Goal: Task Accomplishment & Management: Manage account settings

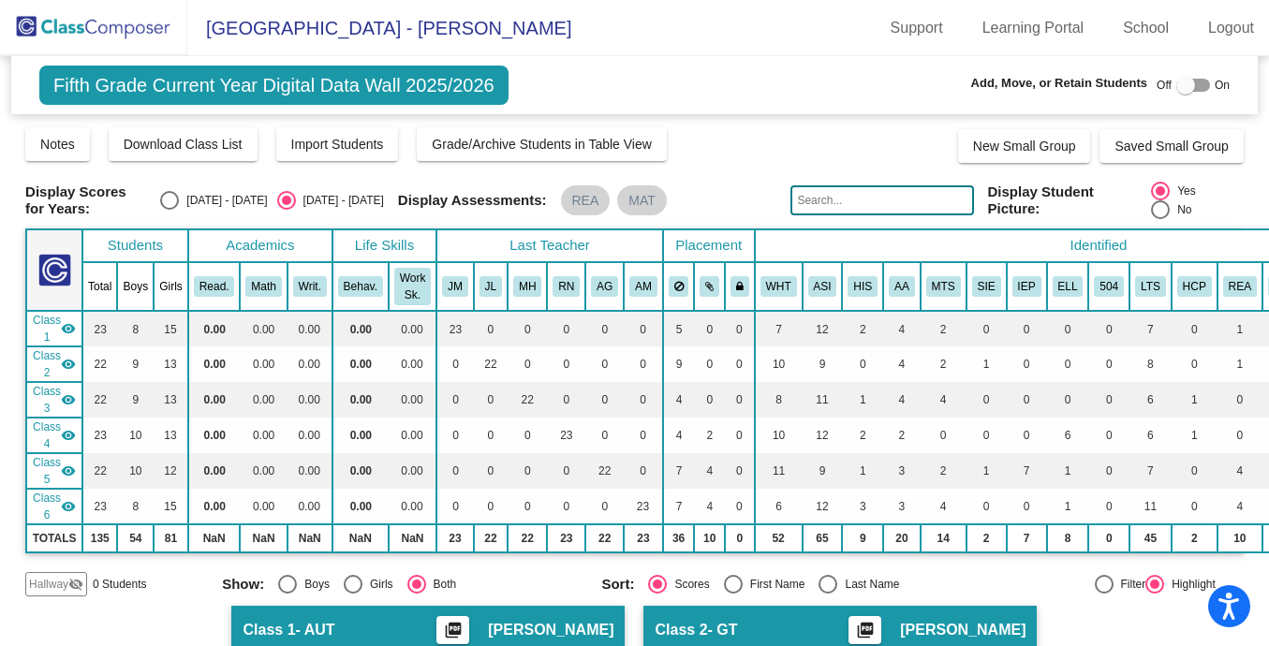
click at [856, 194] on input "text" at bounding box center [881, 200] width 183 height 30
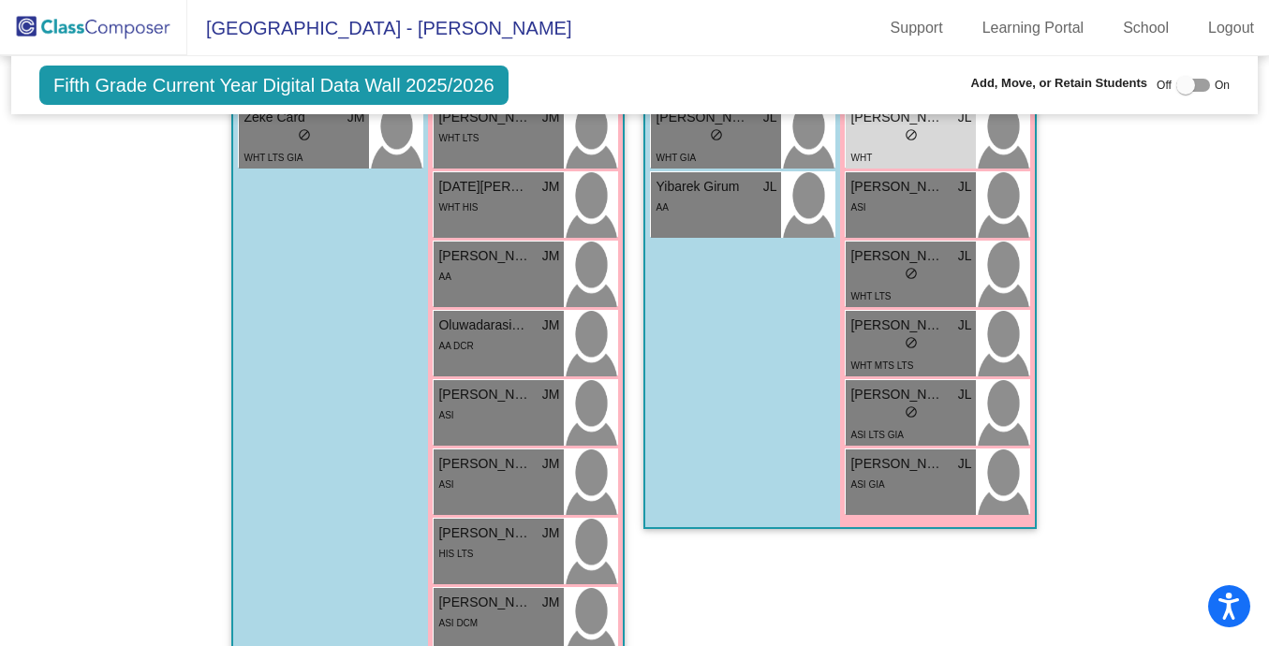
scroll to position [980, 0]
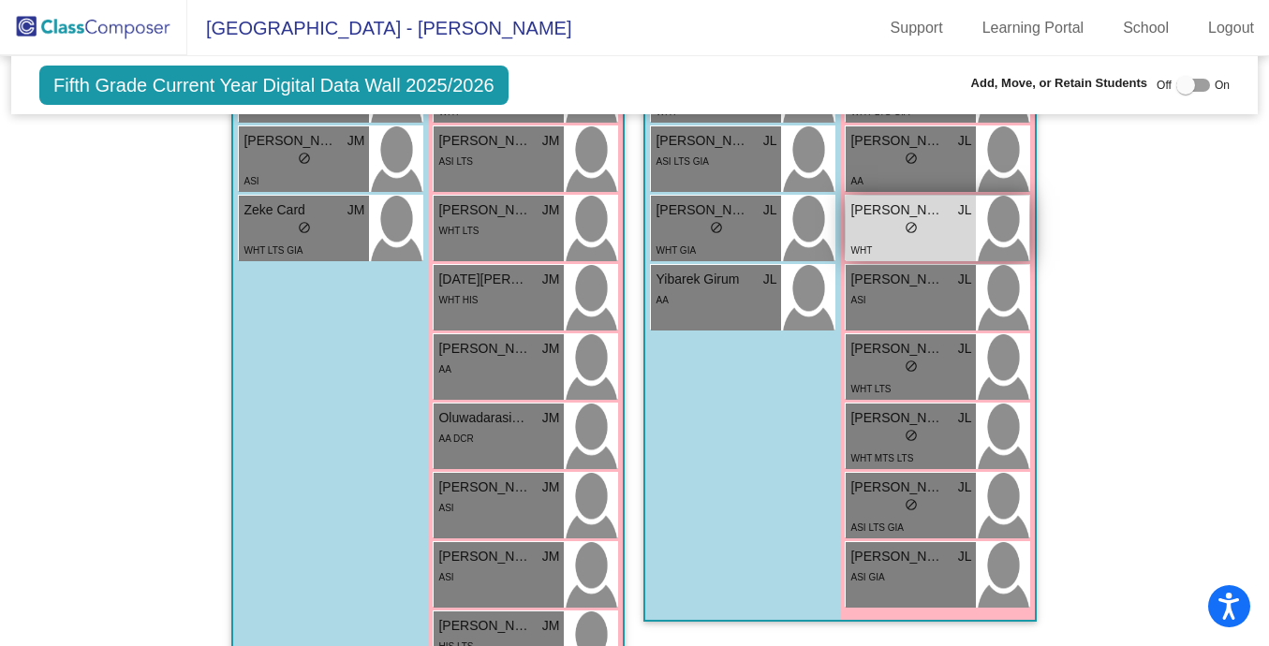
click at [933, 229] on div "lock do_not_disturb_alt" at bounding box center [910, 230] width 121 height 20
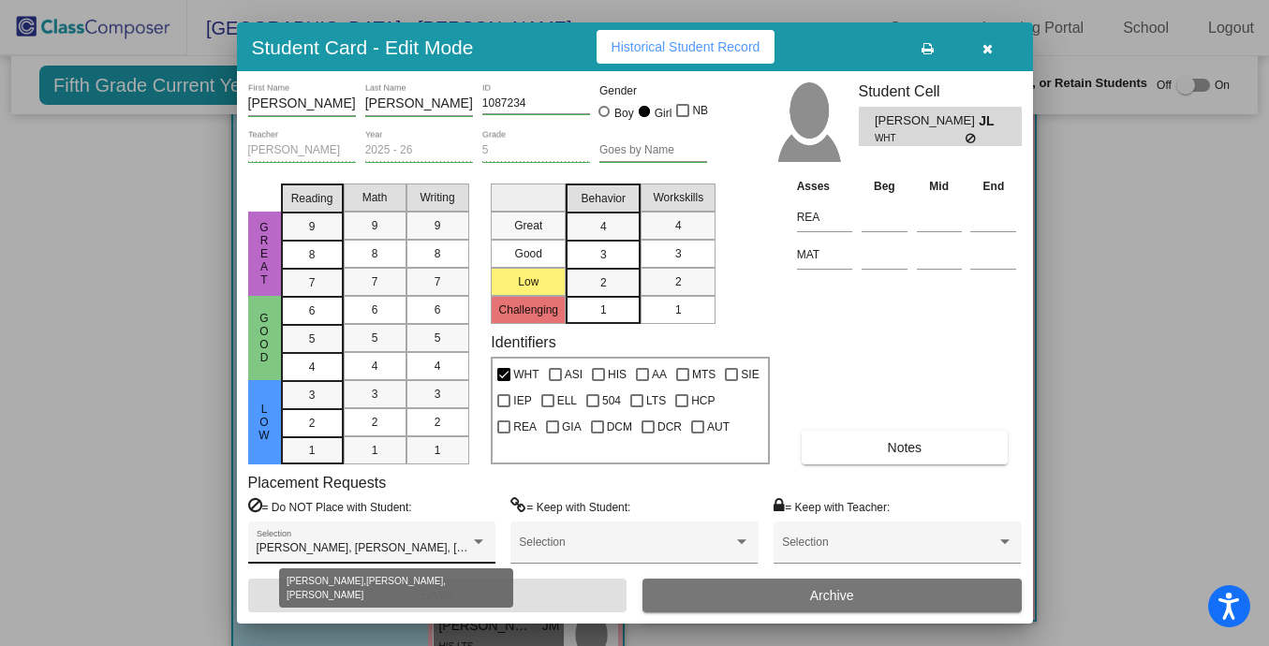
click at [482, 542] on div at bounding box center [478, 542] width 17 height 13
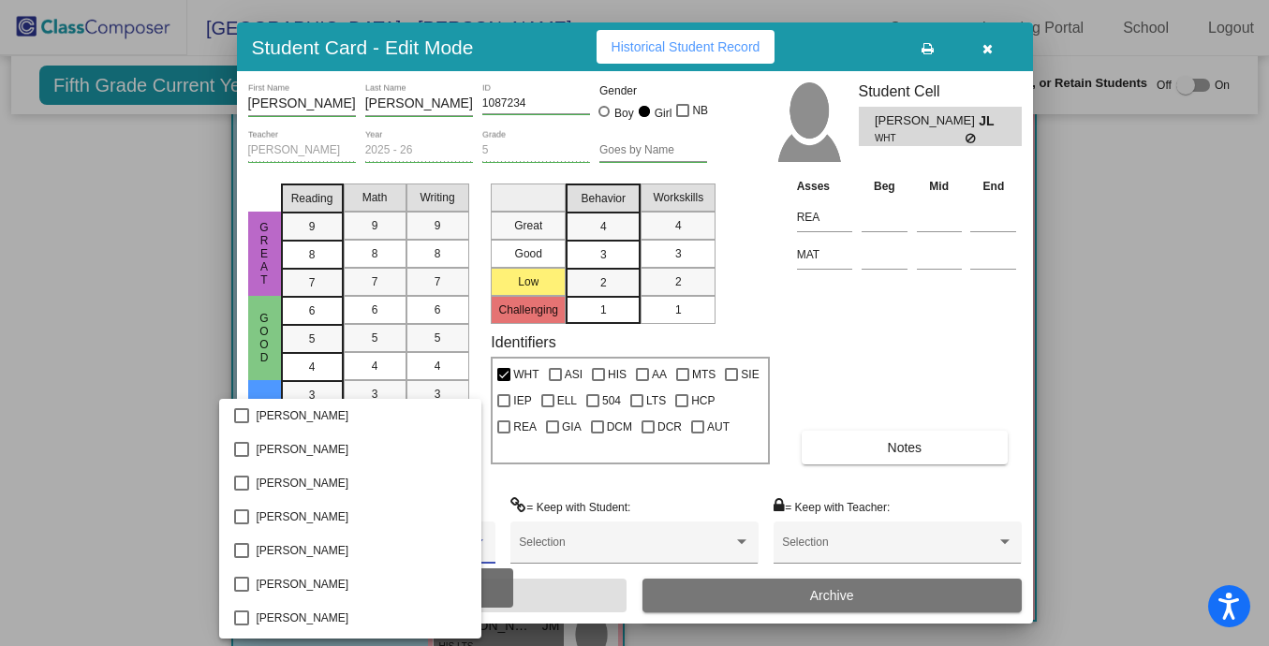
scroll to position [1182, 0]
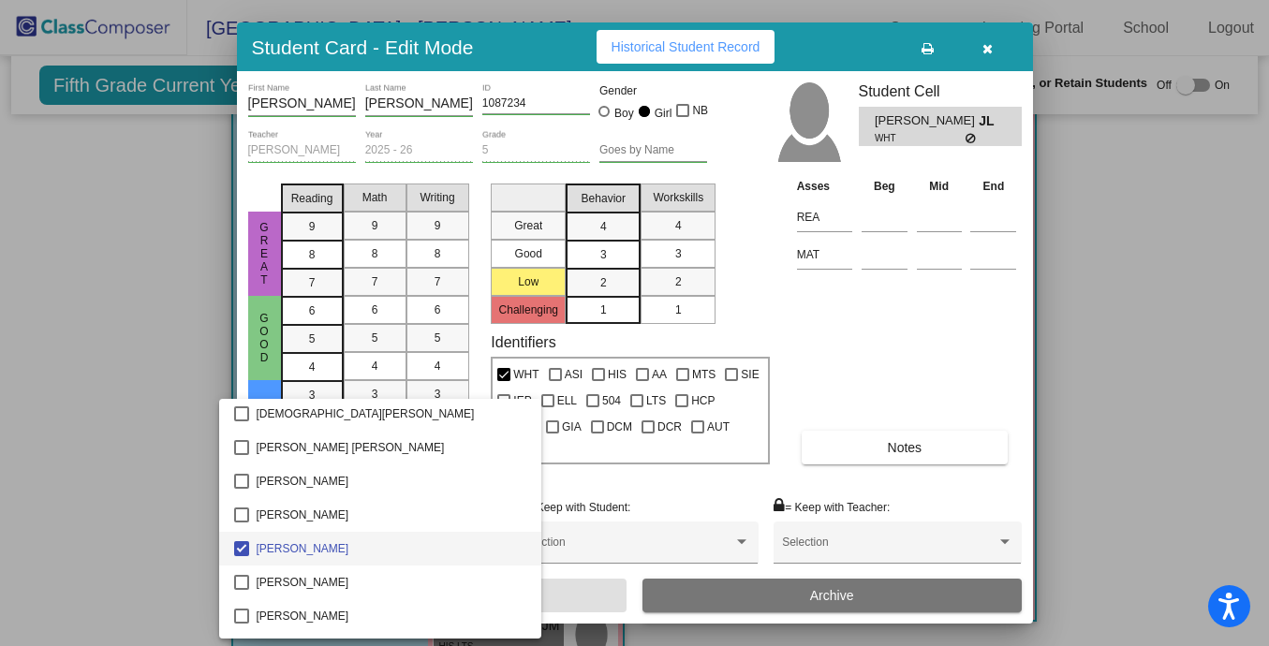
click at [667, 479] on div at bounding box center [634, 323] width 1269 height 646
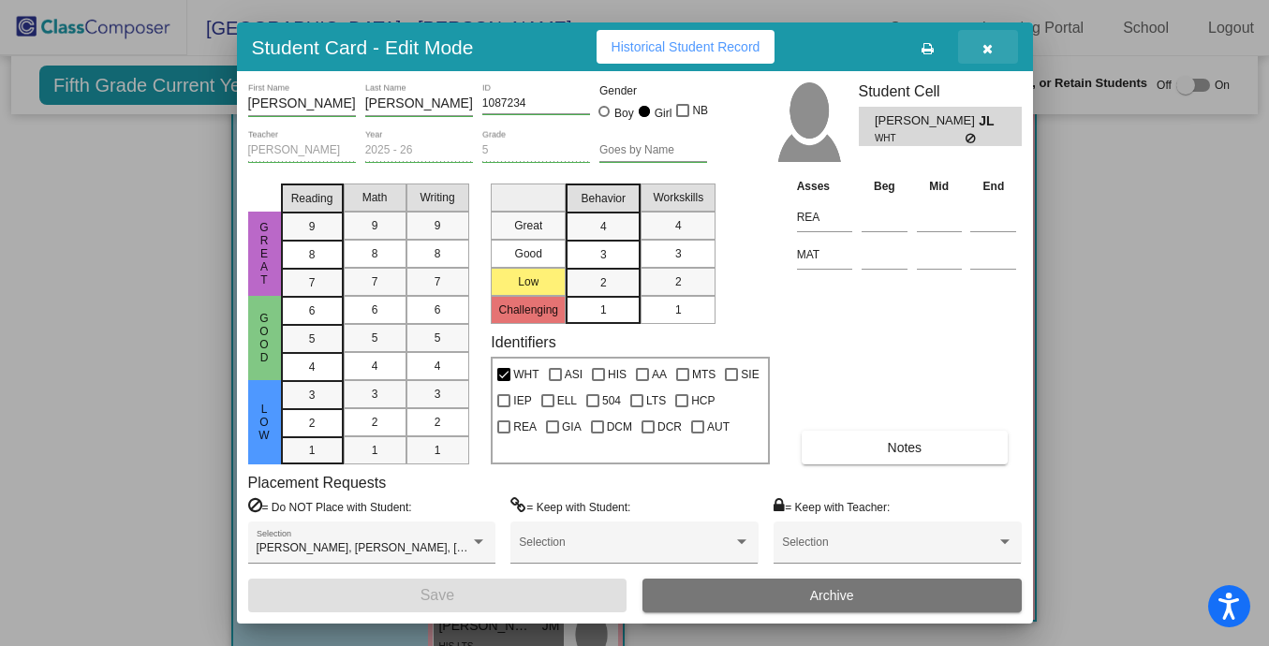
click at [989, 39] on span "button" at bounding box center [987, 46] width 10 height 15
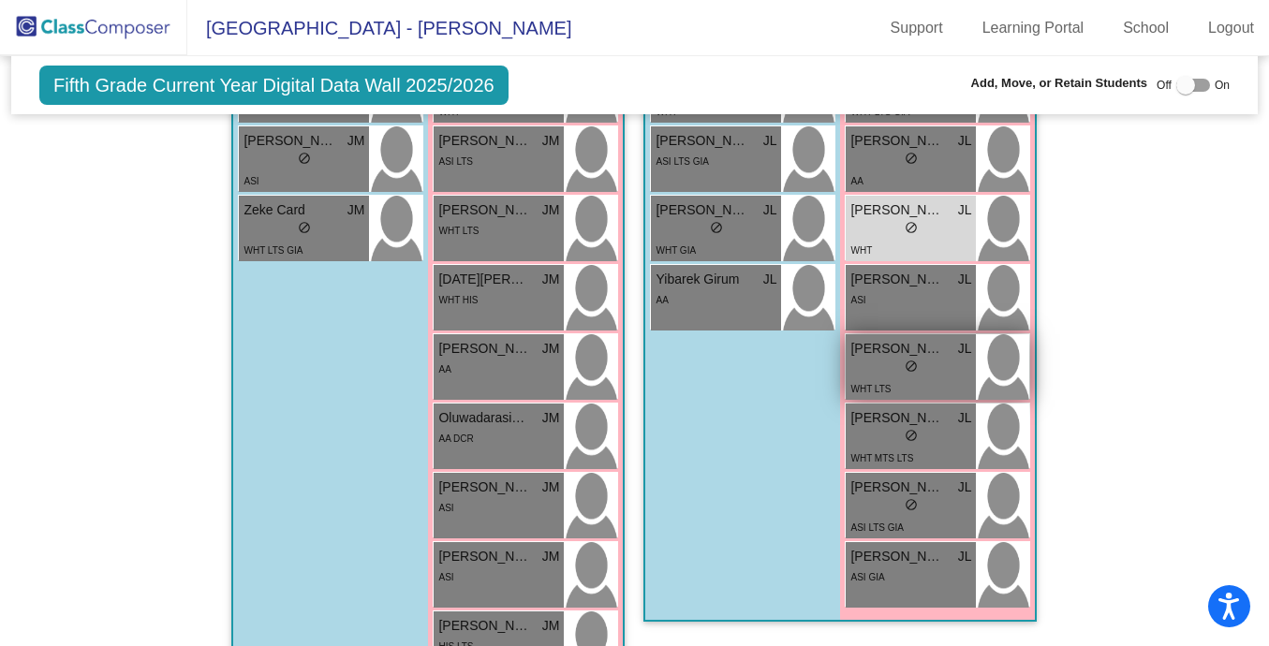
click at [891, 360] on div "lock do_not_disturb_alt" at bounding box center [910, 369] width 121 height 20
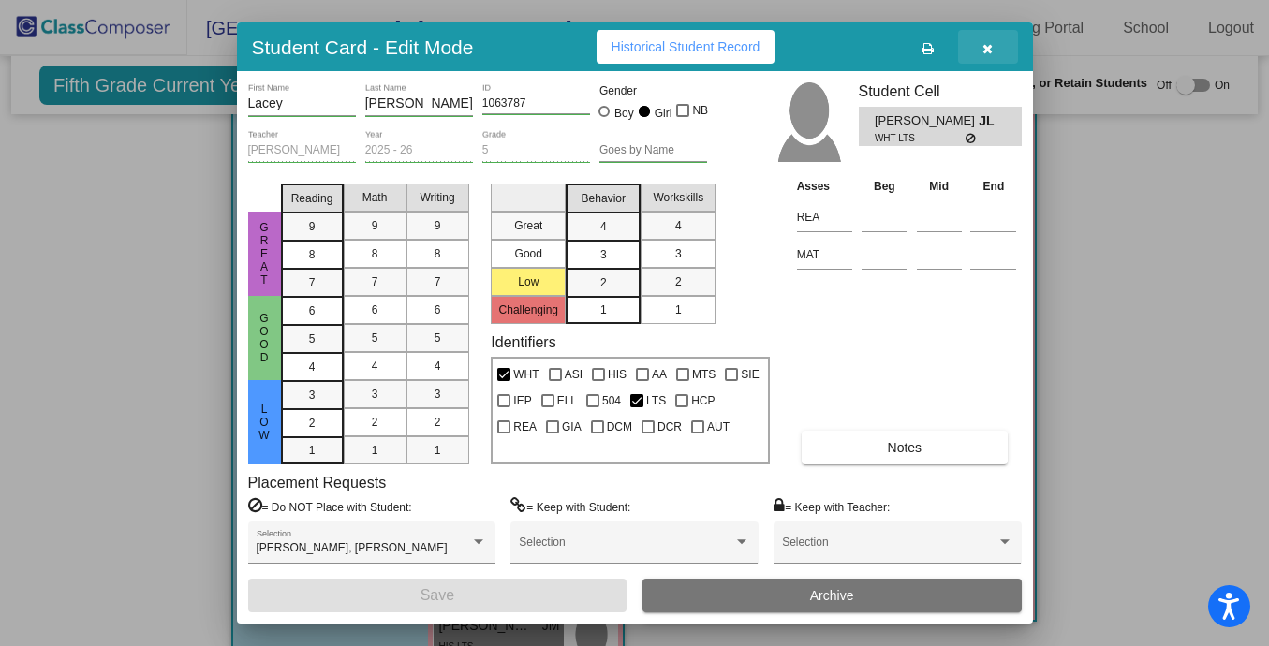
click at [992, 50] on icon "button" at bounding box center [987, 48] width 10 height 13
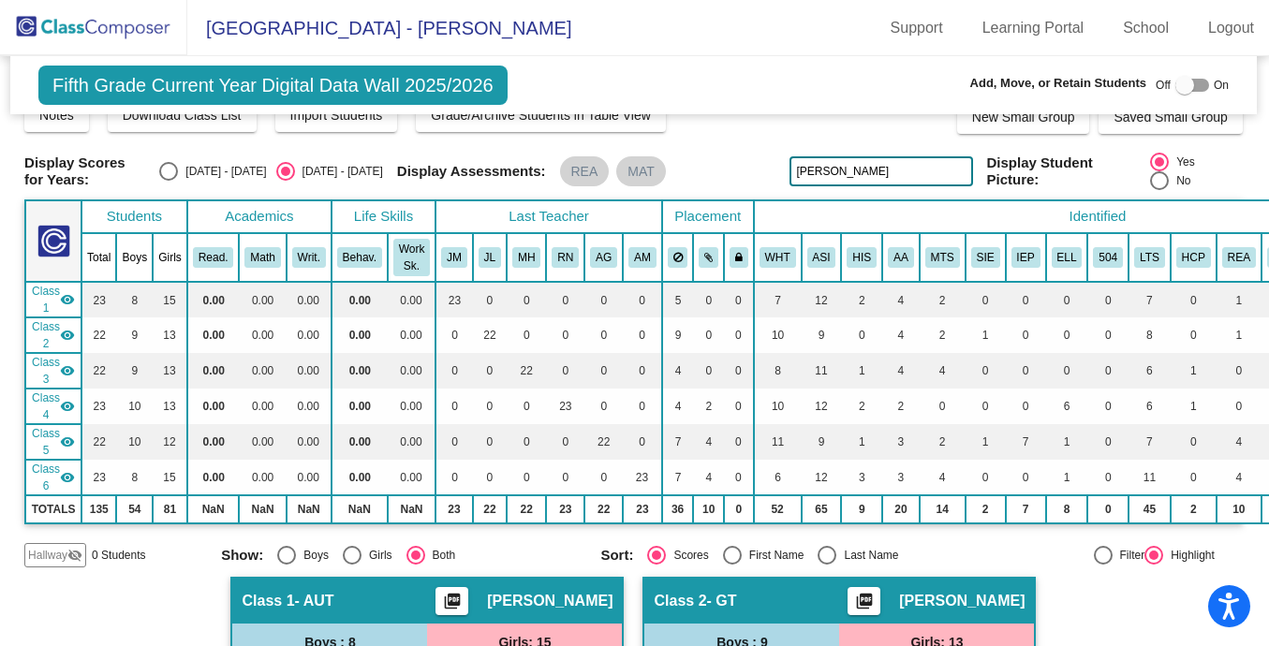
scroll to position [0, 1]
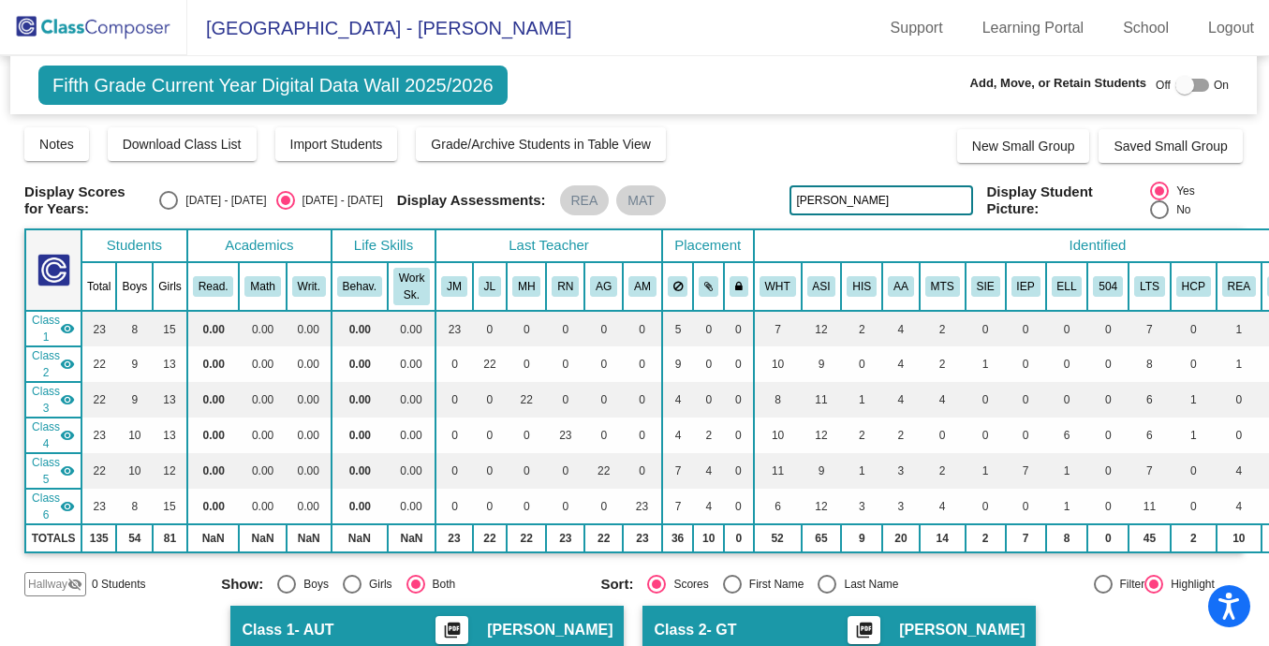
click at [714, 156] on div "Notes Download Class List Import Students Grade/Archive Students in Table View …" at bounding box center [633, 143] width 1218 height 37
click at [70, 324] on mat-icon "visibility" at bounding box center [67, 328] width 15 height 15
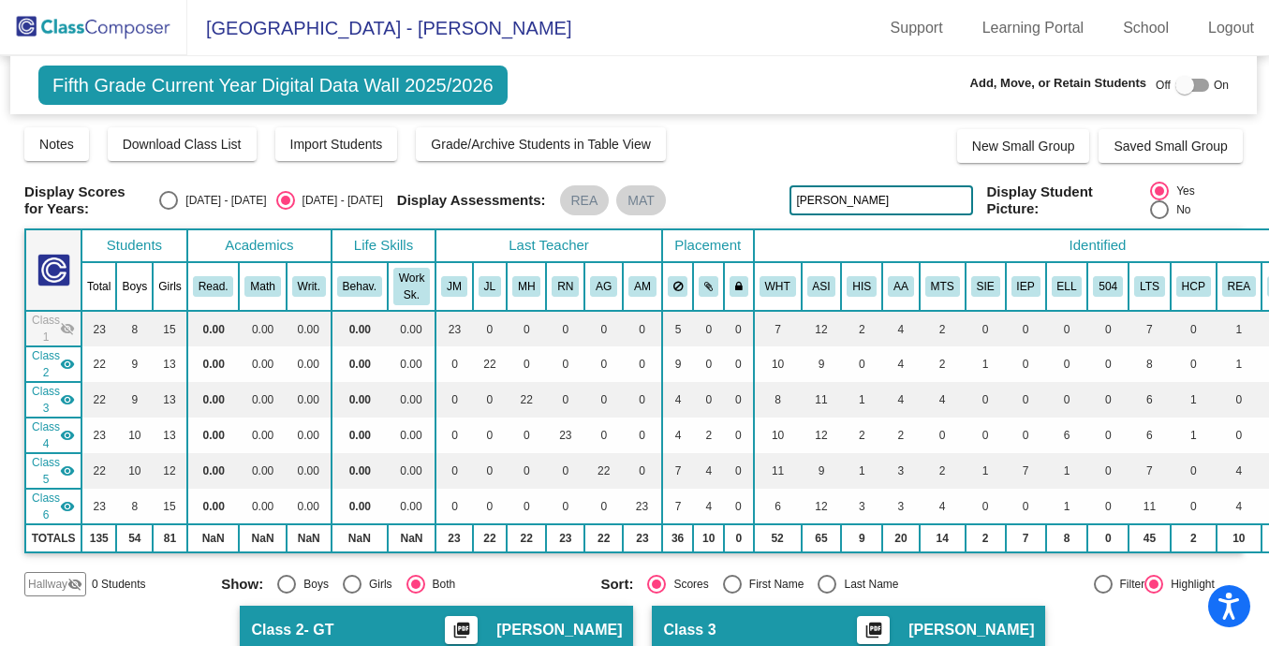
click at [845, 202] on input "[PERSON_NAME]" at bounding box center [880, 200] width 183 height 30
click at [67, 509] on mat-icon "visibility" at bounding box center [67, 506] width 15 height 15
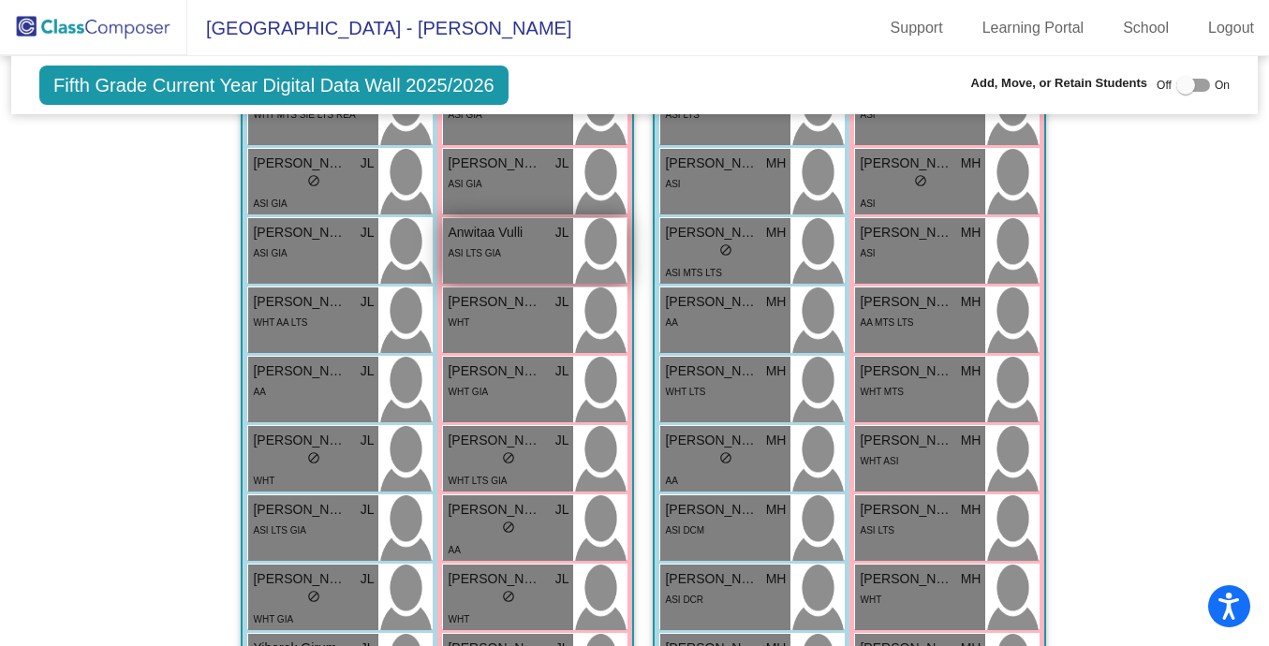
scroll to position [611, 0]
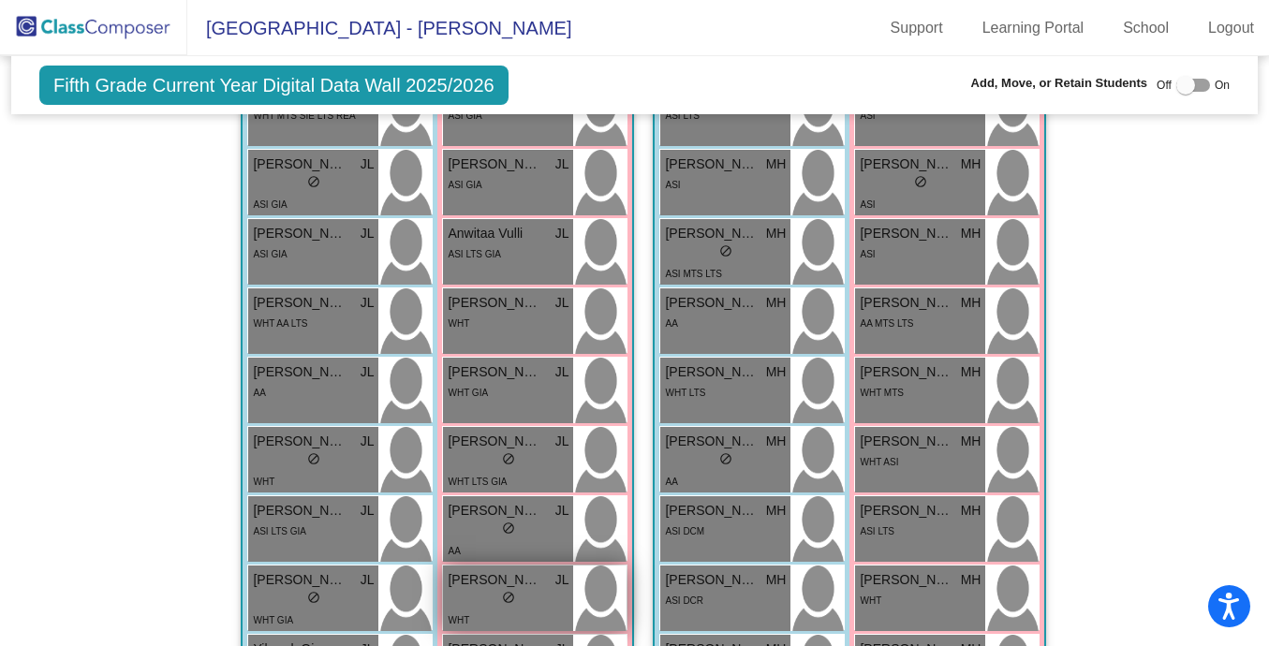
click at [529, 600] on div "lock do_not_disturb_alt" at bounding box center [508, 600] width 121 height 20
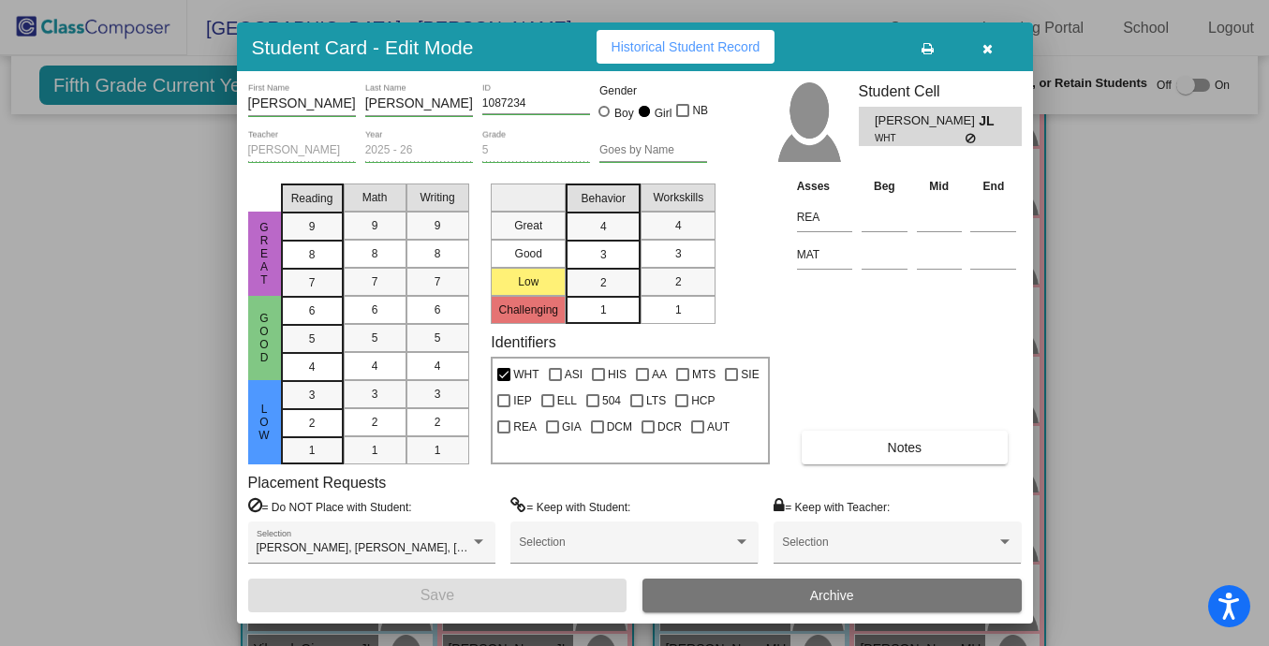
click at [1000, 54] on button "button" at bounding box center [988, 47] width 60 height 34
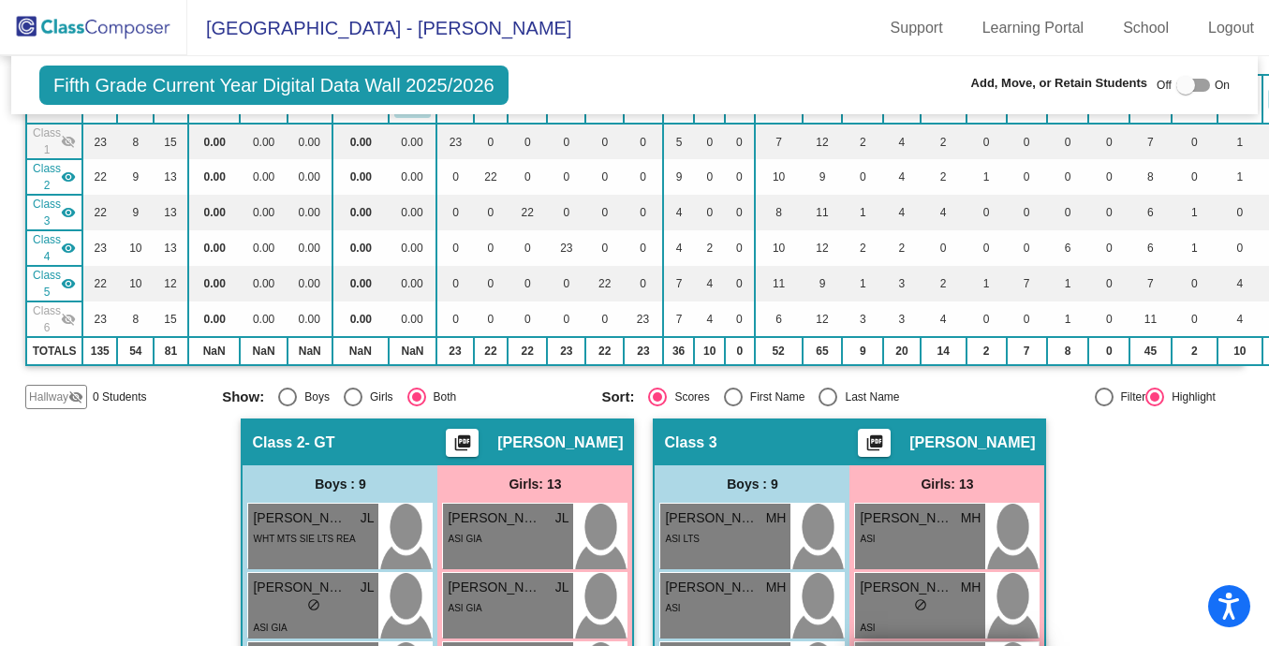
scroll to position [0, 0]
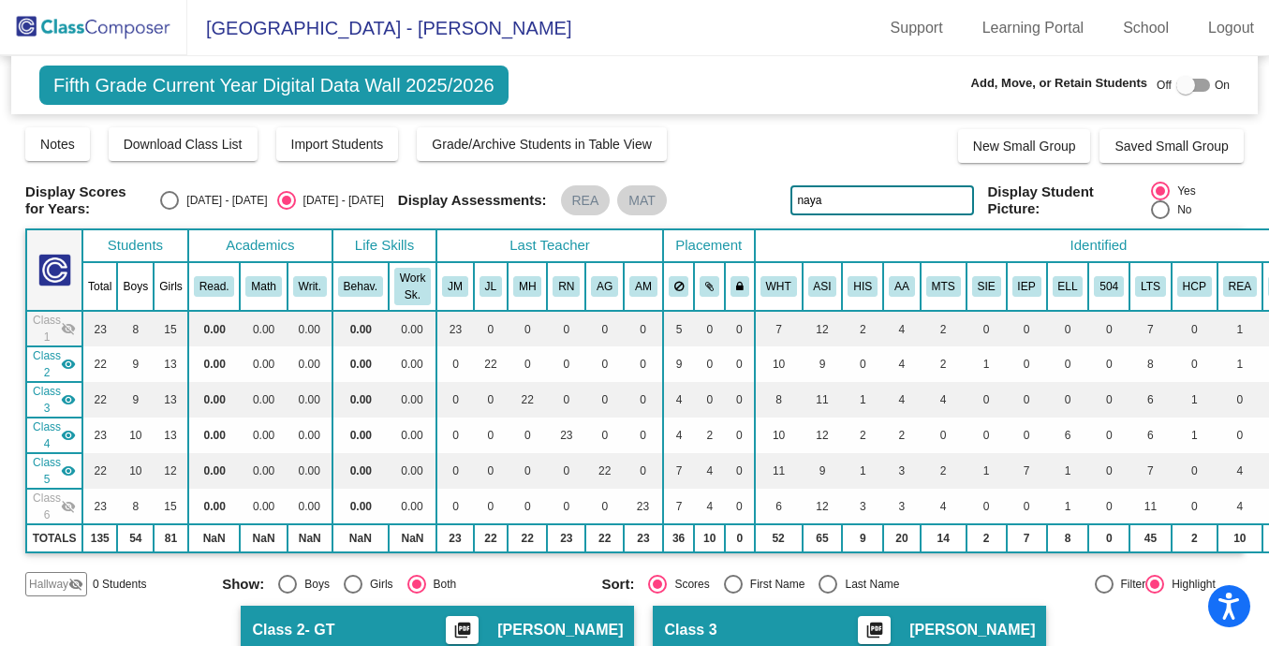
click at [845, 202] on input "naya" at bounding box center [881, 200] width 183 height 30
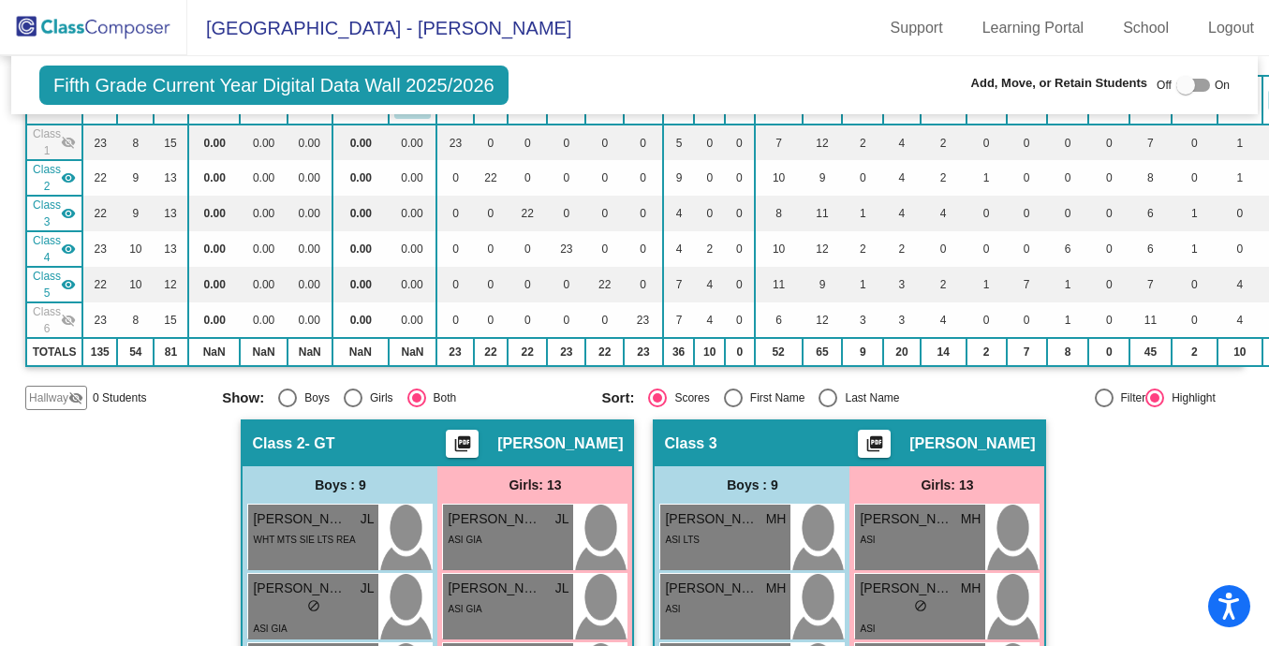
scroll to position [121, 0]
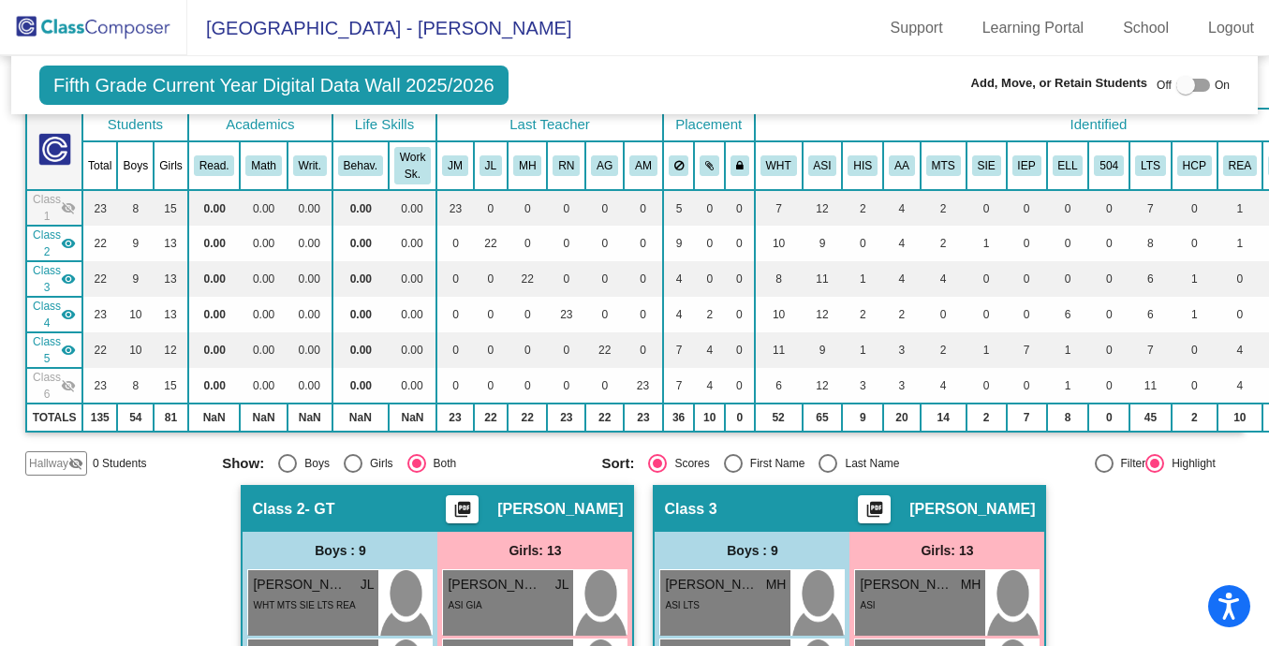
type input "efa"
click at [72, 390] on mat-icon "visibility_off" at bounding box center [68, 385] width 15 height 15
click at [66, 213] on mat-icon "visibility_off" at bounding box center [68, 207] width 15 height 15
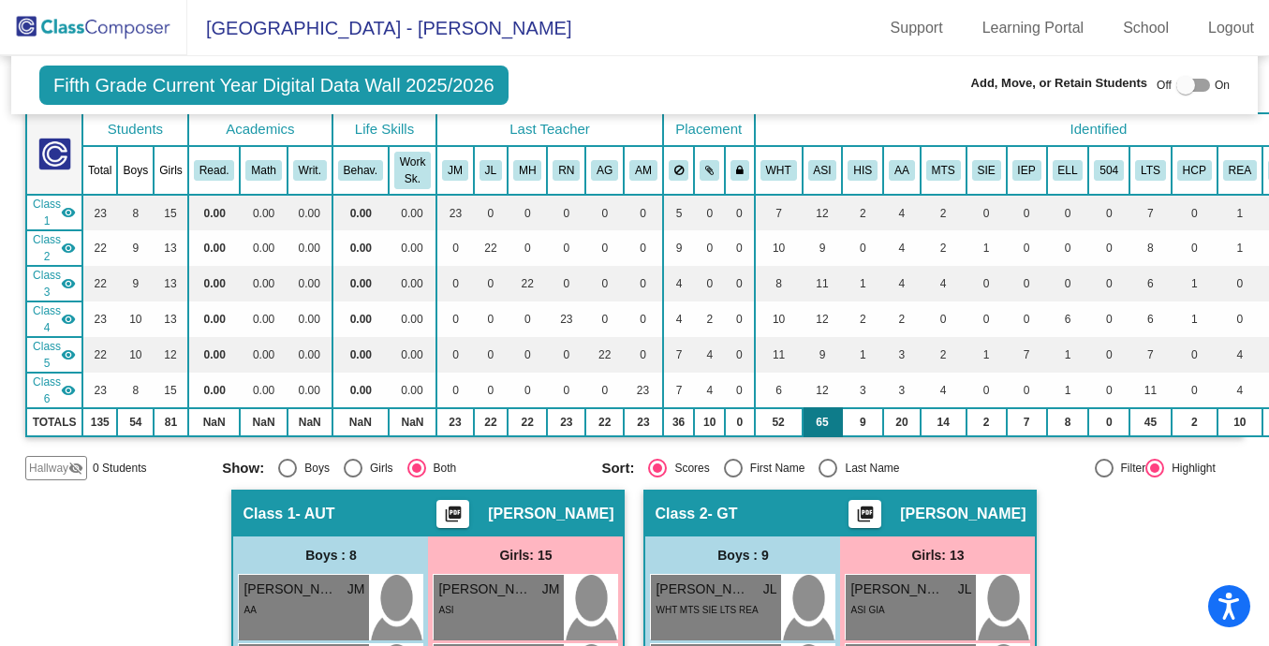
scroll to position [99, 0]
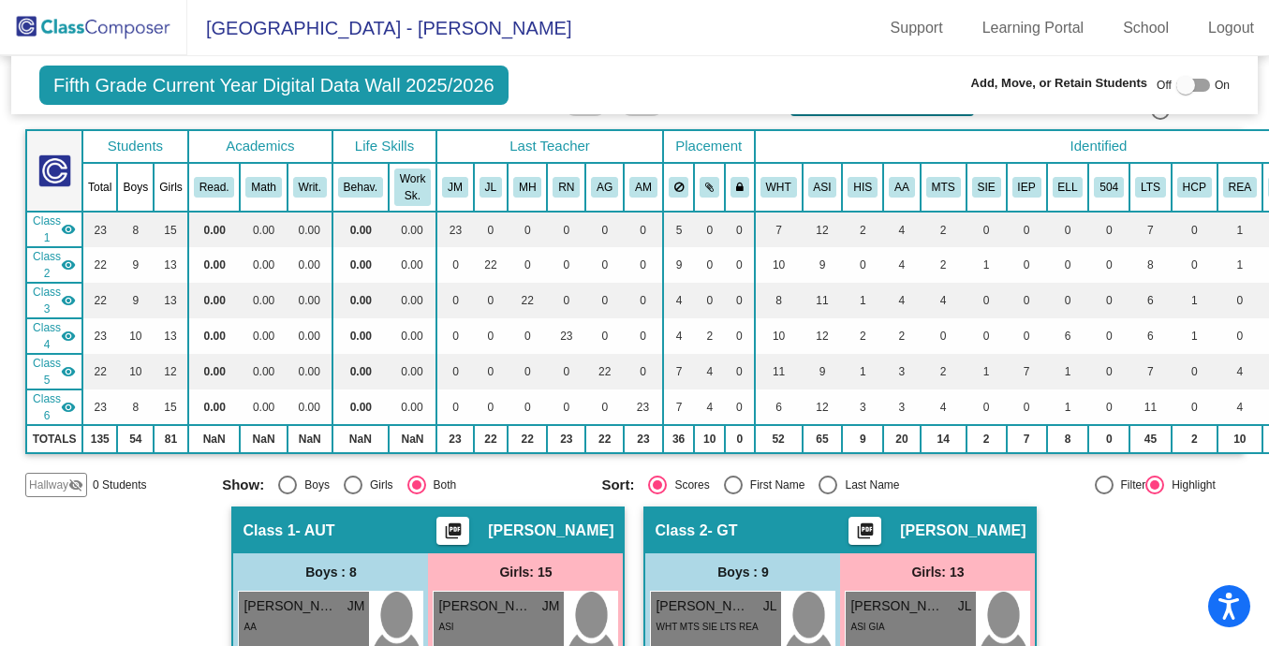
click at [67, 230] on mat-icon "visibility" at bounding box center [68, 229] width 15 height 15
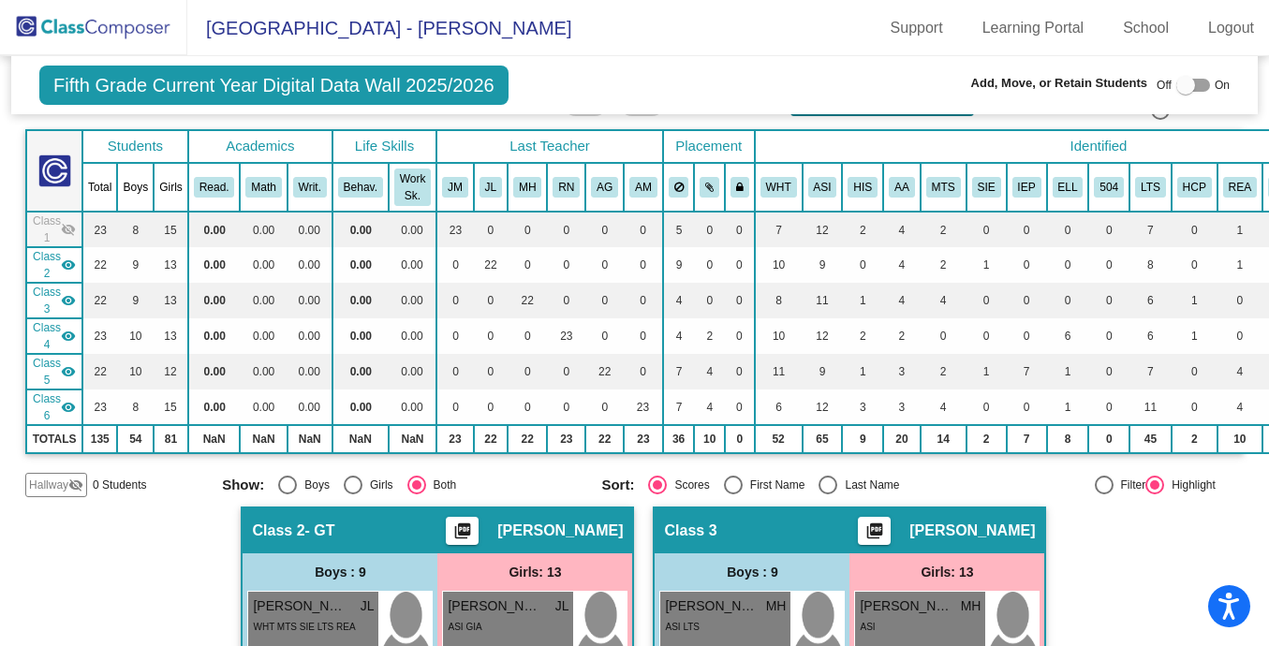
click at [67, 414] on mat-icon "visibility" at bounding box center [68, 407] width 15 height 15
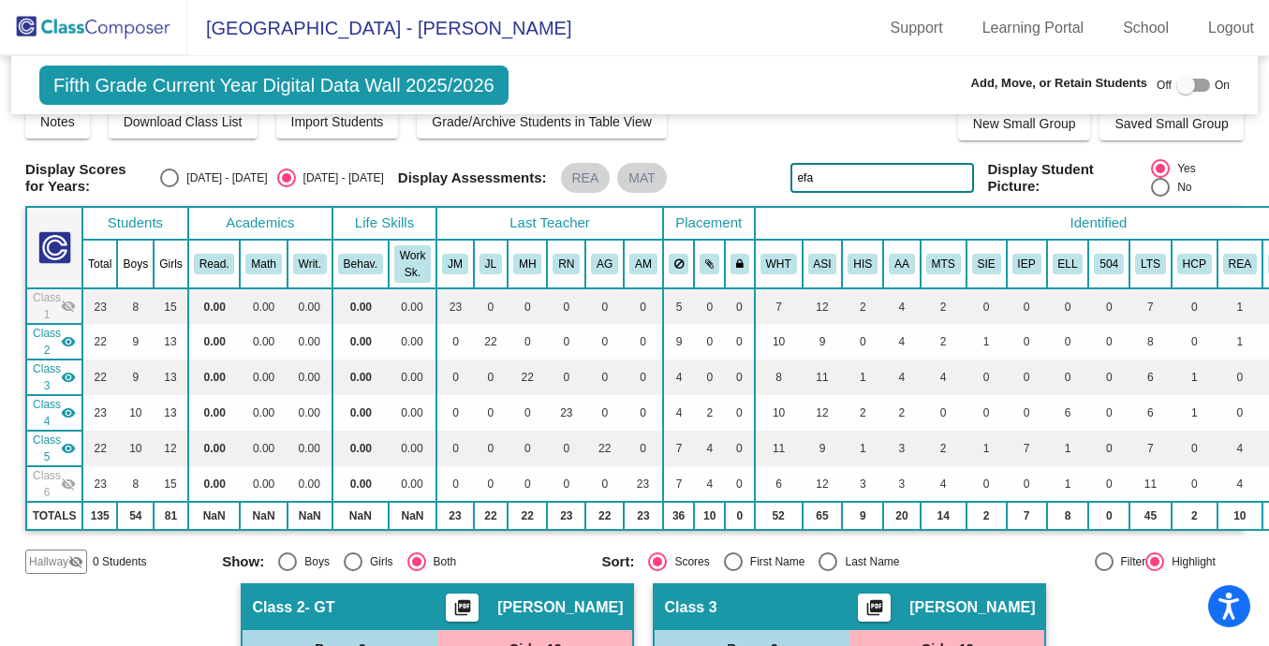
scroll to position [0, 0]
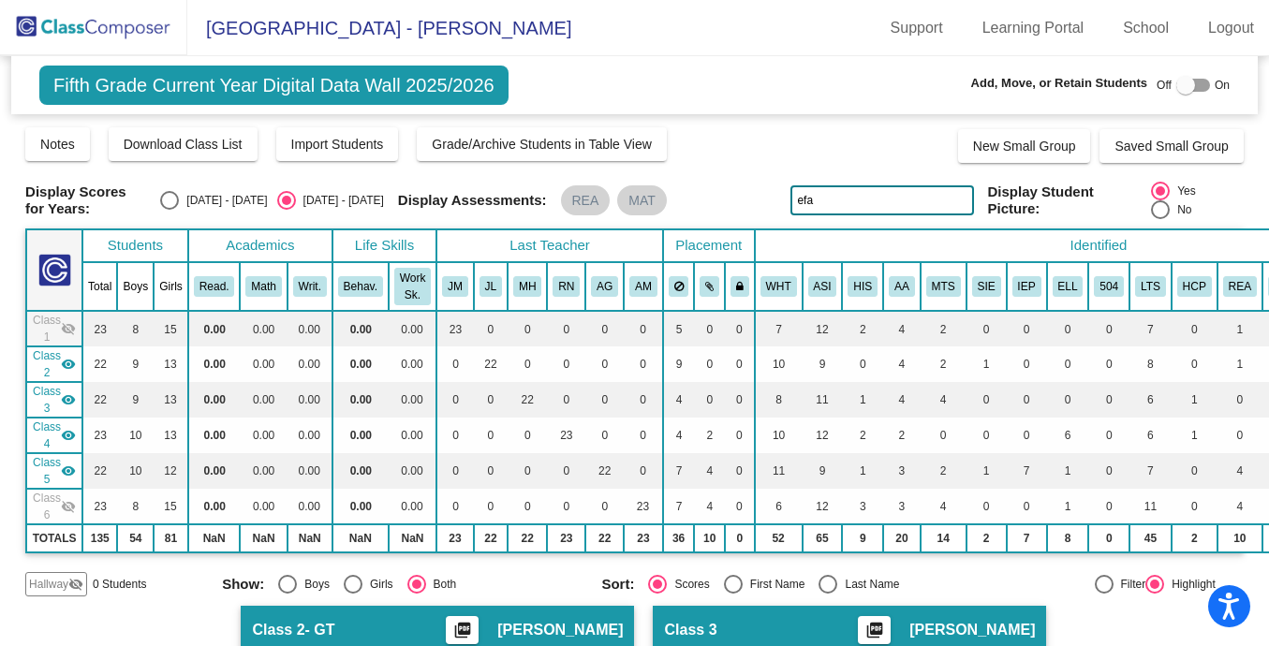
click at [68, 437] on mat-icon "visibility" at bounding box center [68, 435] width 15 height 15
